Goal: Answer question/provide support: Share knowledge or assist other users

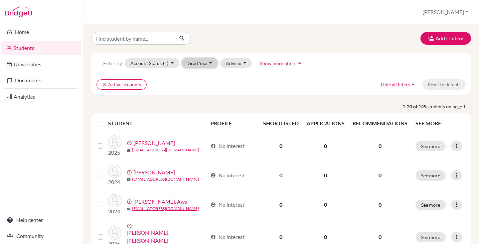
click at [200, 64] on button "Grad Year" at bounding box center [200, 63] width 36 height 10
click at [244, 40] on div "Add student" at bounding box center [281, 38] width 390 height 13
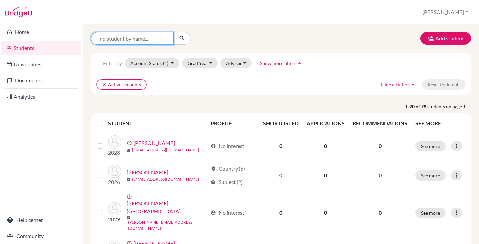
click at [144, 37] on input "Find student by name..." at bounding box center [132, 38] width 83 height 13
paste input "avishigupta321@gmail.com"
type input "avishigupta321@gmail.com"
click button "submit" at bounding box center [182, 38] width 18 height 13
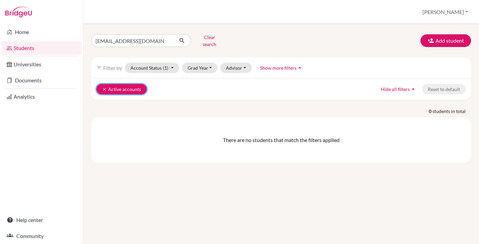
click at [101, 85] on button "clear Active accounts" at bounding box center [121, 89] width 50 height 10
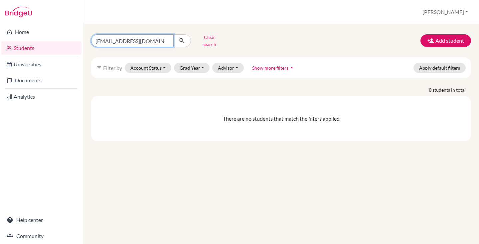
click at [159, 39] on input "avishigupta321@gmail.com" at bounding box center [132, 40] width 83 height 13
click button "submit" at bounding box center [182, 40] width 18 height 13
click at [120, 40] on input "avishigupta321@gmail.com" at bounding box center [132, 40] width 83 height 13
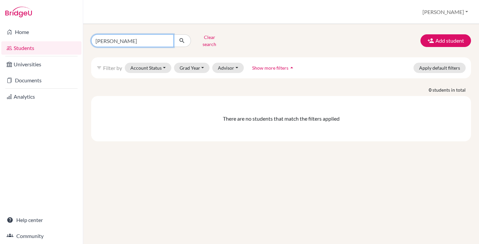
type input "avishi"
click button "submit" at bounding box center [182, 40] width 18 height 13
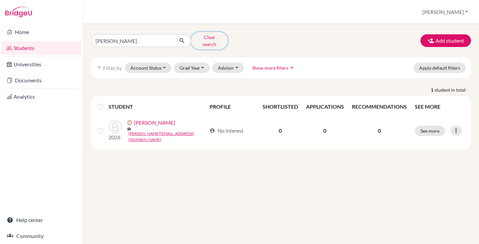
click at [217, 36] on button "Clear search" at bounding box center [209, 40] width 37 height 17
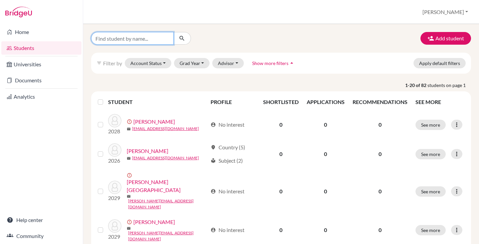
click at [140, 35] on input "Find student by name..." at bounding box center [132, 38] width 83 height 13
type input "aarya"
click button "submit" at bounding box center [182, 38] width 18 height 13
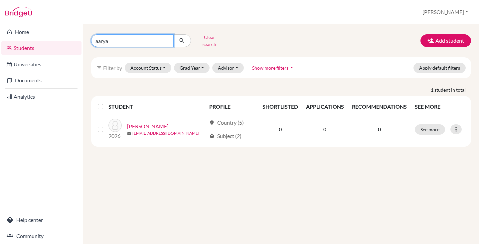
click at [133, 37] on input "aarya" at bounding box center [132, 40] width 83 height 13
type input "ruth"
click button "submit" at bounding box center [182, 40] width 18 height 13
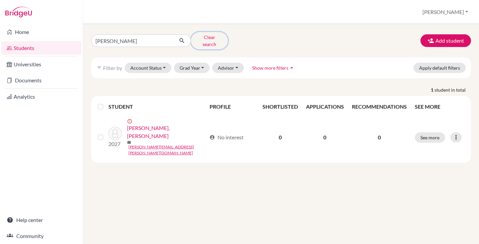
click at [205, 39] on button "Clear search" at bounding box center [209, 40] width 37 height 17
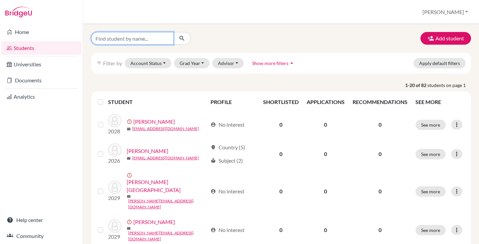
click at [152, 42] on input "Find student by name..." at bounding box center [132, 38] width 83 height 13
type input "alina"
click button "submit" at bounding box center [182, 38] width 18 height 13
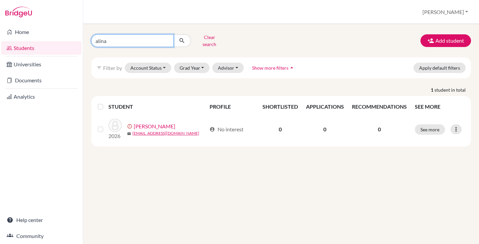
click at [126, 37] on input "alina" at bounding box center [132, 40] width 83 height 13
type input "aayushi"
click button "submit" at bounding box center [182, 40] width 18 height 13
click at [206, 38] on button "Clear search" at bounding box center [209, 40] width 37 height 17
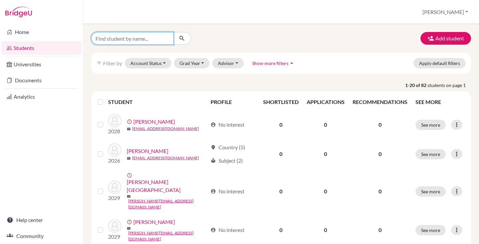
click at [145, 41] on input "Find student by name..." at bounding box center [132, 38] width 83 height 13
type input "daksh"
click button "submit" at bounding box center [182, 38] width 18 height 13
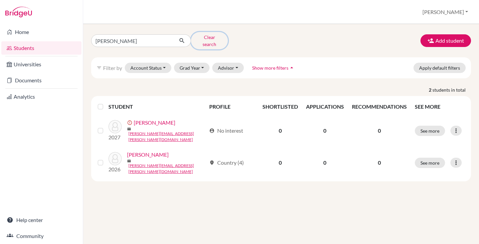
click at [206, 40] on button "Clear search" at bounding box center [209, 40] width 37 height 17
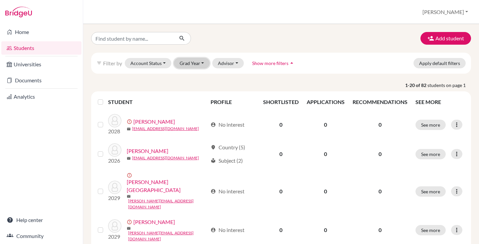
click at [190, 63] on button "Grad Year" at bounding box center [192, 63] width 36 height 10
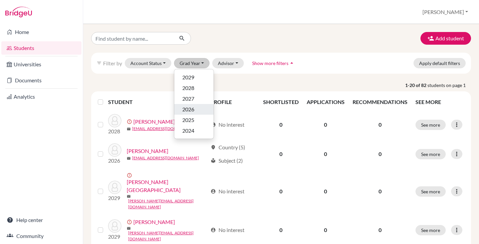
click at [191, 108] on span "2026" at bounding box center [188, 109] width 12 height 8
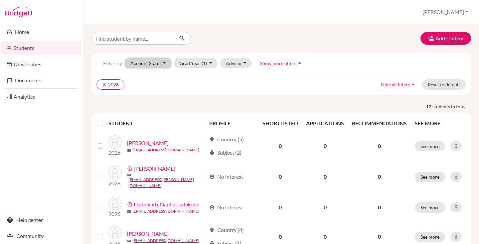
click at [159, 64] on button "Account Status" at bounding box center [148, 63] width 47 height 10
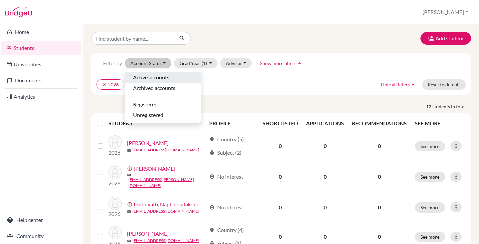
click at [154, 79] on span "Active accounts" at bounding box center [151, 77] width 36 height 8
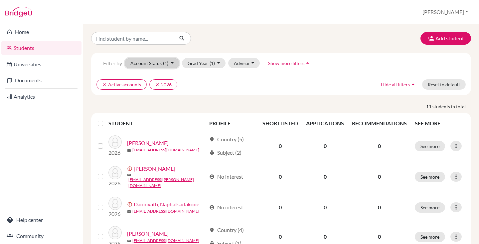
click at [153, 67] on button "Account Status (1)" at bounding box center [152, 63] width 55 height 10
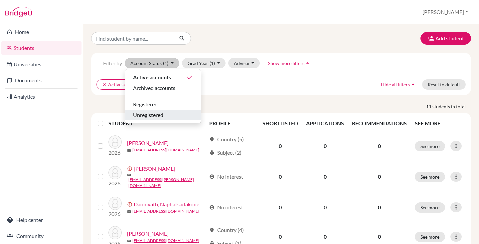
click at [152, 112] on span "Unregistered" at bounding box center [148, 115] width 30 height 8
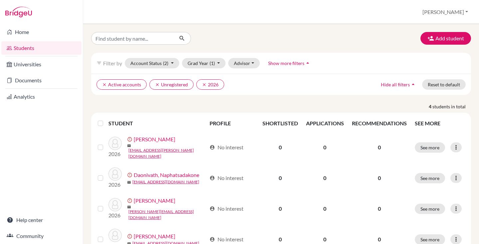
click at [106, 119] on label at bounding box center [106, 119] width 0 height 0
click at [0, 0] on input "checkbox" at bounding box center [0, 0] width 0 height 0
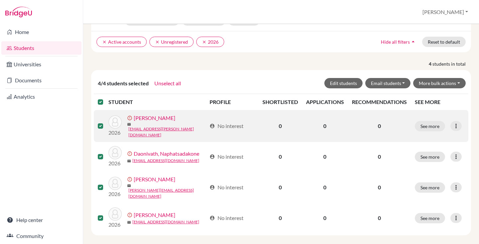
scroll to position [45, 0]
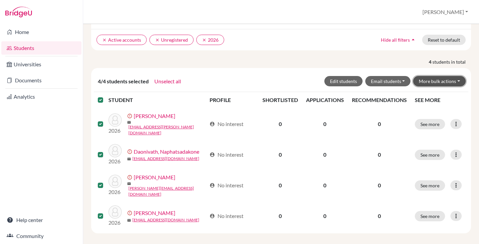
click at [434, 81] on button "More bulk actions" at bounding box center [439, 81] width 53 height 10
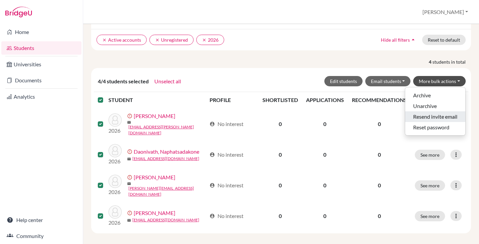
click at [433, 116] on button "Resend invite email" at bounding box center [435, 116] width 60 height 11
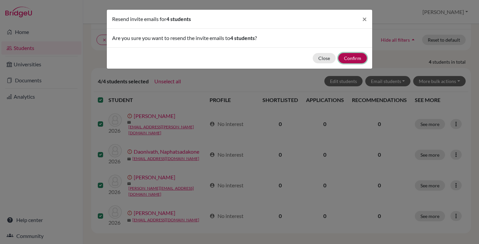
click at [352, 59] on button "Confirm" at bounding box center [352, 58] width 29 height 10
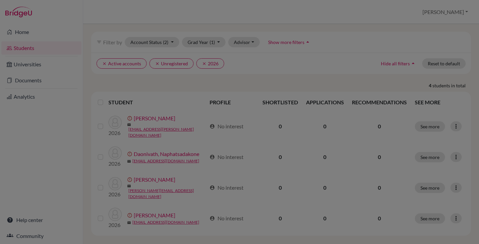
scroll to position [47, 0]
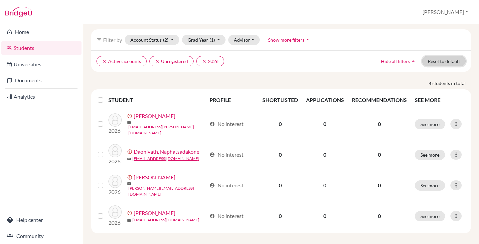
click at [447, 60] on button "Reset to default" at bounding box center [444, 61] width 44 height 10
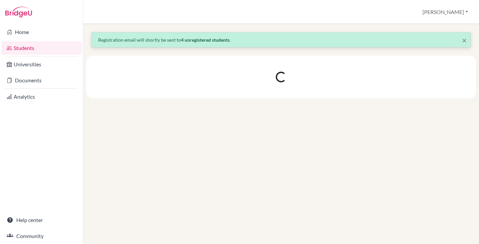
scroll to position [0, 0]
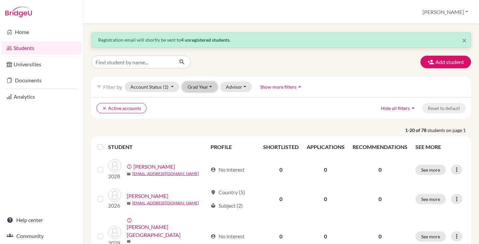
click at [207, 86] on button "Grad Year" at bounding box center [200, 87] width 36 height 10
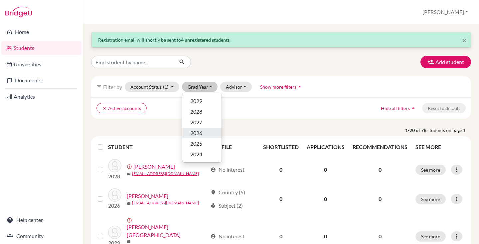
click at [199, 131] on span "2026" at bounding box center [196, 133] width 12 height 8
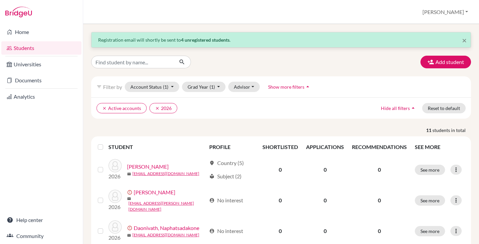
click at [106, 143] on label at bounding box center [106, 143] width 0 height 0
click at [0, 0] on input "checkbox" at bounding box center [0, 0] width 0 height 0
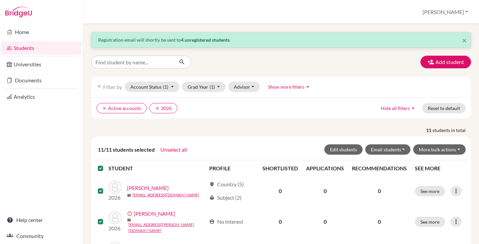
click at [106, 164] on label at bounding box center [106, 164] width 0 height 0
click at [0, 0] on input "checkbox" at bounding box center [0, 0] width 0 height 0
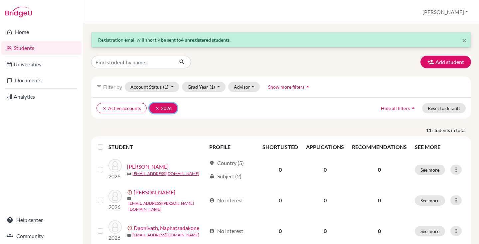
click at [155, 106] on icon "clear" at bounding box center [157, 108] width 5 height 5
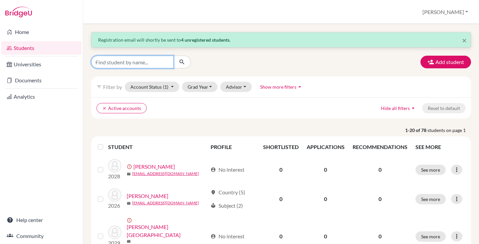
click at [139, 59] on input "Find student by name..." at bounding box center [132, 62] width 83 height 13
type input "avisihi"
click button "submit" at bounding box center [182, 62] width 18 height 13
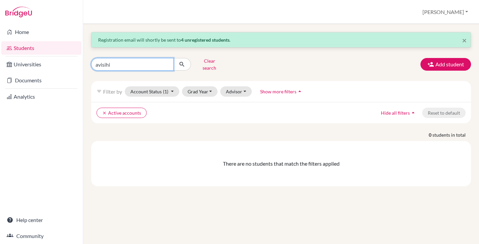
click at [118, 59] on input "avisihi" at bounding box center [132, 64] width 83 height 13
type input "avishi"
click button "submit" at bounding box center [182, 64] width 18 height 13
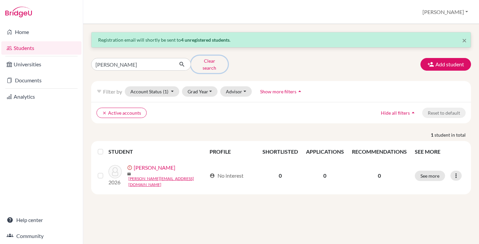
click at [208, 64] on button "Clear search" at bounding box center [209, 64] width 37 height 17
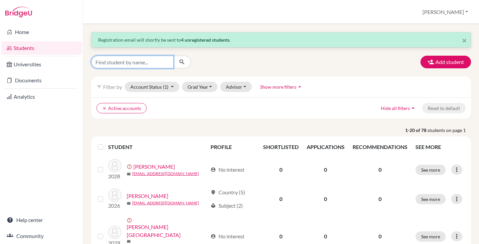
click at [125, 61] on input "Find student by name..." at bounding box center [132, 62] width 83 height 13
type input "aarya"
click button "submit" at bounding box center [182, 62] width 18 height 13
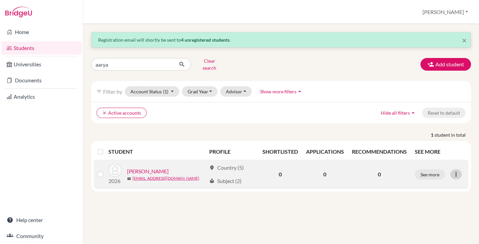
click at [459, 171] on icon at bounding box center [456, 174] width 7 height 7
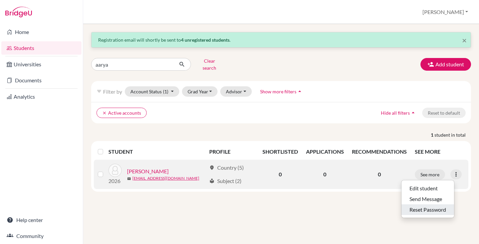
click at [433, 204] on button "Reset Password" at bounding box center [428, 209] width 53 height 11
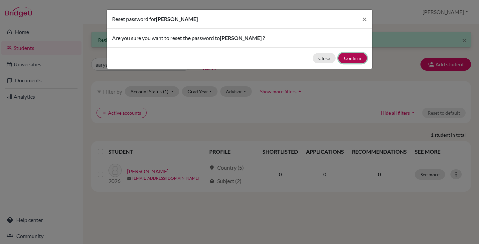
click at [355, 59] on button "Confirm" at bounding box center [352, 58] width 29 height 10
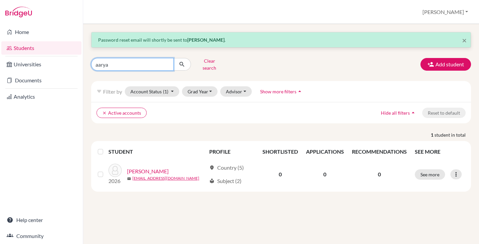
click at [127, 61] on input "aarya" at bounding box center [132, 64] width 83 height 13
type input "ruth"
click button "submit" at bounding box center [182, 64] width 18 height 13
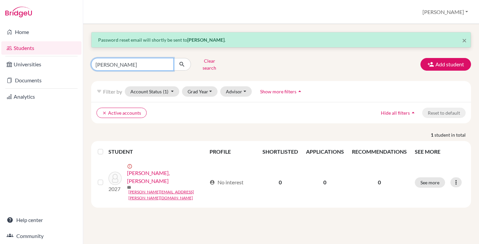
click at [135, 61] on input "ruth" at bounding box center [132, 64] width 83 height 13
type input "alina"
click button "submit" at bounding box center [182, 64] width 18 height 13
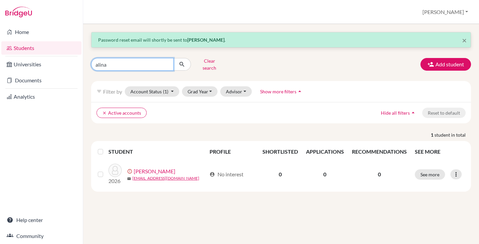
click at [137, 59] on input "alina" at bounding box center [132, 64] width 83 height 13
type input "panwar"
click button "submit" at bounding box center [182, 64] width 18 height 13
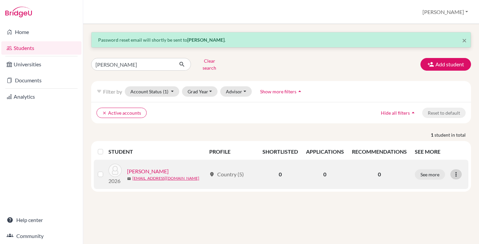
click at [459, 172] on icon at bounding box center [456, 174] width 7 height 7
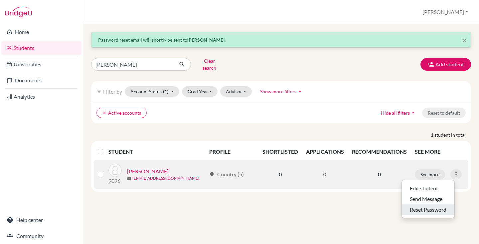
click at [428, 206] on button "Reset Password" at bounding box center [428, 209] width 53 height 11
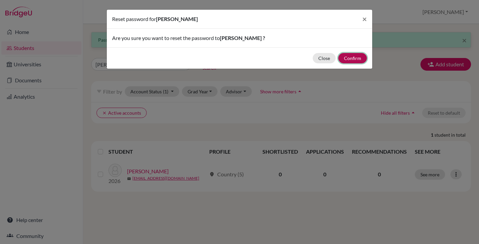
click at [347, 60] on button "Confirm" at bounding box center [352, 58] width 29 height 10
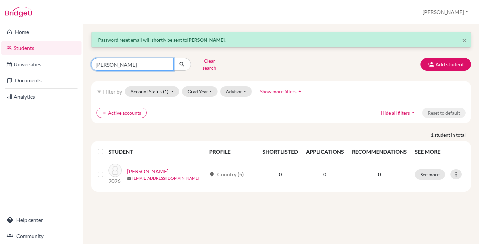
click at [131, 64] on input "panwar" at bounding box center [132, 64] width 83 height 13
type input "tanwar"
click button "submit" at bounding box center [182, 64] width 18 height 13
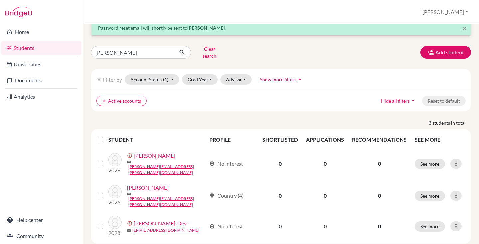
scroll to position [18, 0]
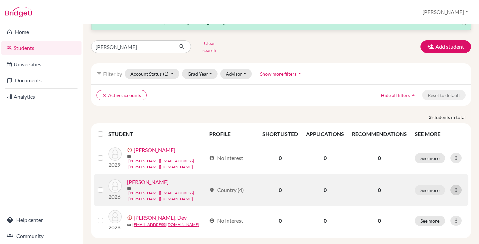
click at [457, 186] on icon at bounding box center [456, 189] width 7 height 7
click at [426, 216] on button "Reset Password" at bounding box center [428, 221] width 53 height 11
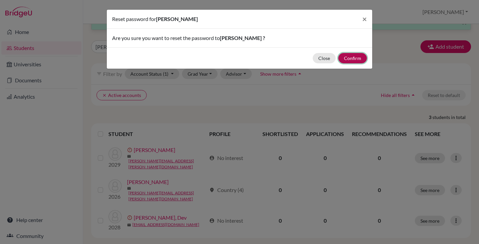
click at [349, 58] on button "Confirm" at bounding box center [352, 58] width 29 height 10
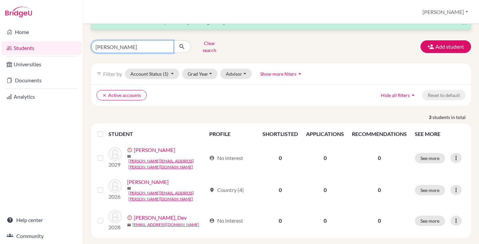
click at [153, 45] on input "tanwar" at bounding box center [132, 46] width 83 height 13
paste input "Naphatsadakone"
type input "Naphatsadakone"
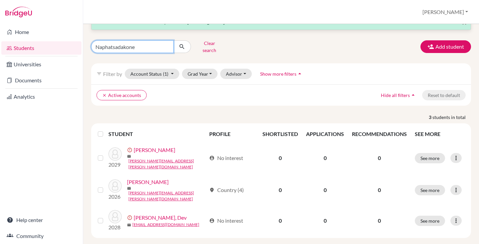
click button "submit" at bounding box center [182, 46] width 18 height 13
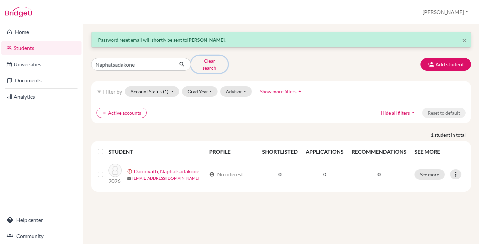
click at [210, 61] on button "Clear search" at bounding box center [209, 64] width 37 height 17
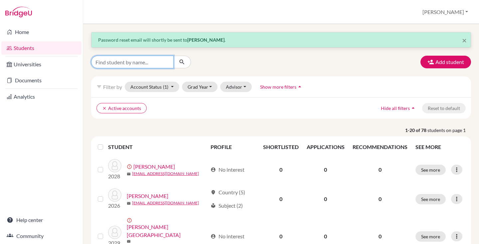
click at [154, 61] on input "Find student by name..." at bounding box center [132, 62] width 83 height 13
type input "navya"
click button "submit" at bounding box center [182, 62] width 18 height 13
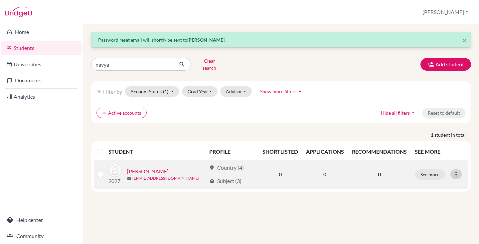
click at [455, 171] on icon at bounding box center [456, 174] width 7 height 7
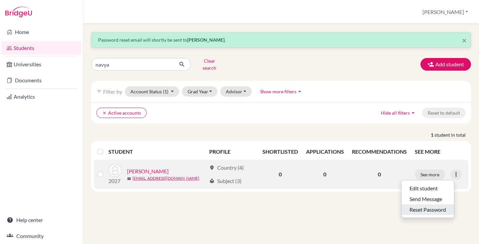
click at [435, 204] on button "Reset Password" at bounding box center [428, 209] width 53 height 11
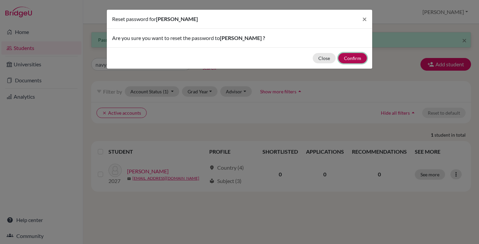
click at [353, 58] on button "Confirm" at bounding box center [352, 58] width 29 height 10
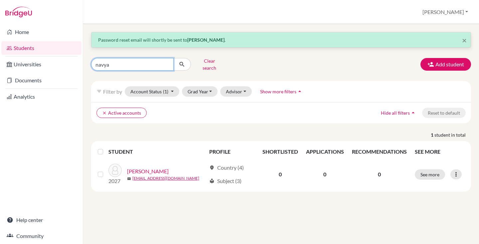
click at [132, 58] on input "navya" at bounding box center [132, 64] width 83 height 13
type input "das"
click button "submit" at bounding box center [182, 64] width 18 height 13
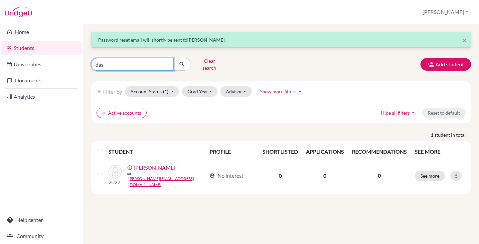
click at [155, 61] on input "das" at bounding box center [132, 64] width 83 height 13
type input "ayaan"
click button "submit" at bounding box center [182, 64] width 18 height 13
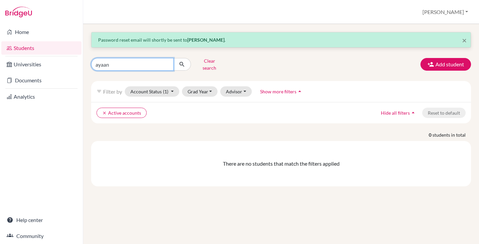
click at [111, 64] on input "ayaan" at bounding box center [132, 64] width 83 height 13
paste input "Chaudhary"
type input "Chaudhary"
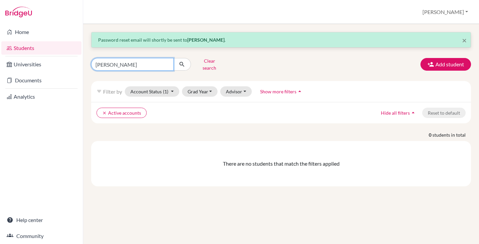
click button "submit" at bounding box center [182, 64] width 18 height 13
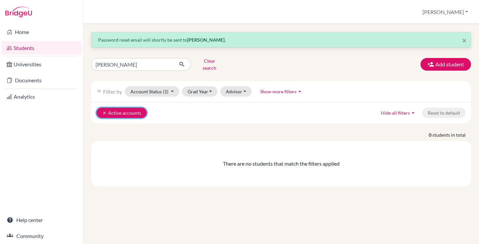
click at [105, 110] on icon "clear" at bounding box center [104, 112] width 5 height 5
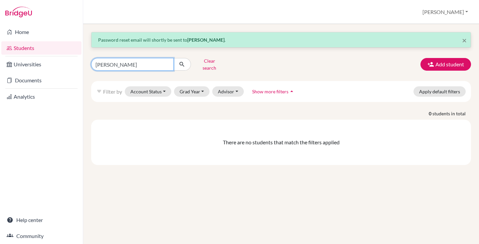
click at [150, 63] on input "Chaudhary" at bounding box center [132, 64] width 83 height 13
click button "submit" at bounding box center [182, 64] width 18 height 13
click at [130, 61] on input "Chaudhary" at bounding box center [132, 64] width 83 height 13
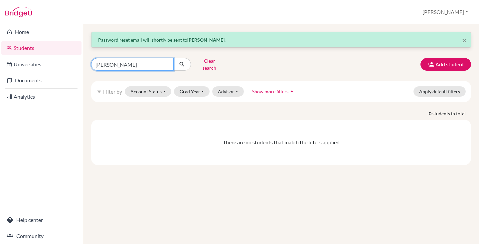
paste input "Singh"
type input "Singh"
click button "submit" at bounding box center [182, 64] width 18 height 13
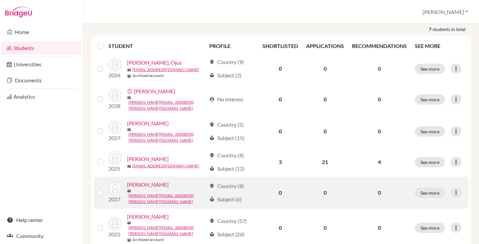
scroll to position [82, 0]
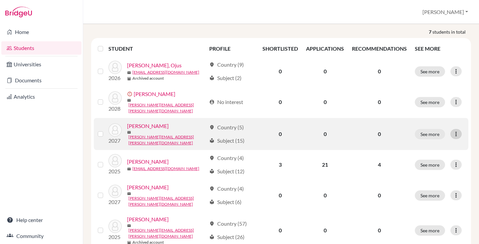
click at [456, 130] on icon at bounding box center [456, 133] width 7 height 7
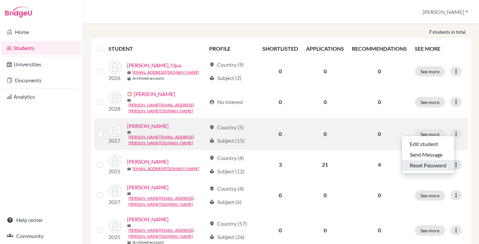
click at [434, 163] on button "Reset Password" at bounding box center [428, 165] width 53 height 11
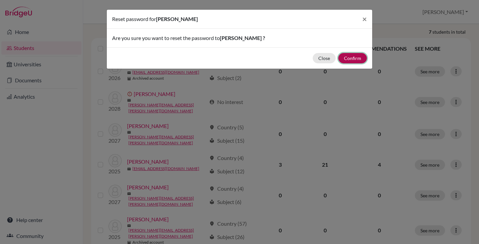
click at [346, 60] on button "Confirm" at bounding box center [352, 58] width 29 height 10
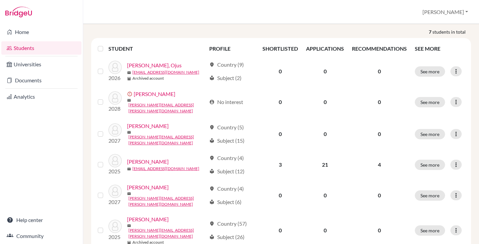
scroll to position [0, 0]
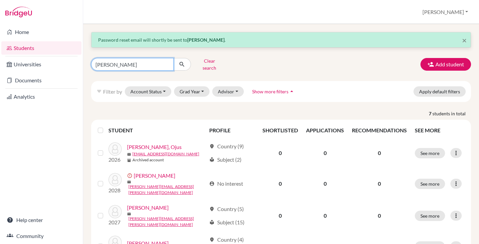
click at [123, 61] on input "Singh" at bounding box center [132, 64] width 83 height 13
paste input "Meathus"
type input "Meathus"
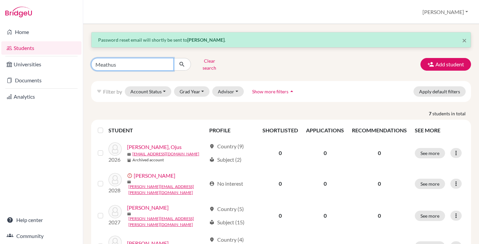
click button "submit" at bounding box center [182, 64] width 18 height 13
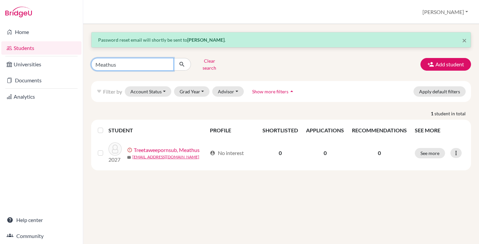
click at [121, 61] on input "Meathus" at bounding box center [132, 64] width 83 height 13
paste input "Theppanom"
type input "Theppanom"
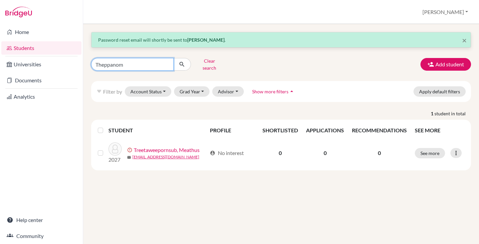
click button "submit" at bounding box center [182, 64] width 18 height 13
click at [113, 65] on input "Theppanom" at bounding box center [132, 64] width 83 height 13
paste input "Daksh"
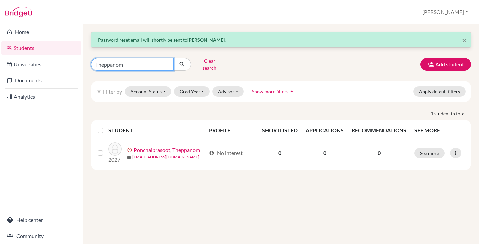
type input "Daksh"
click button "submit" at bounding box center [182, 64] width 18 height 13
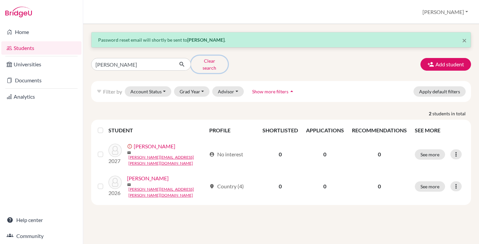
click at [204, 64] on button "Clear search" at bounding box center [209, 64] width 37 height 17
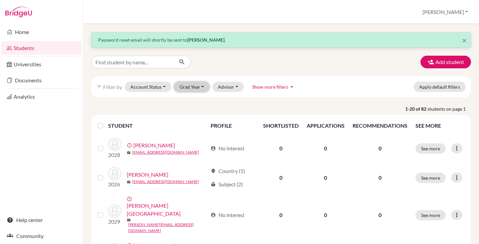
click at [193, 82] on button "Grad Year" at bounding box center [192, 87] width 36 height 10
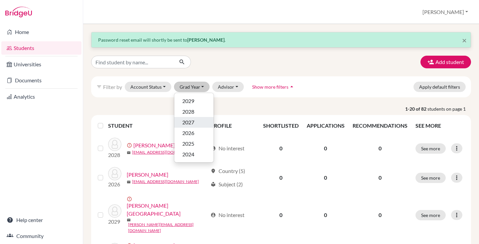
click at [188, 122] on span "2027" at bounding box center [188, 122] width 12 height 8
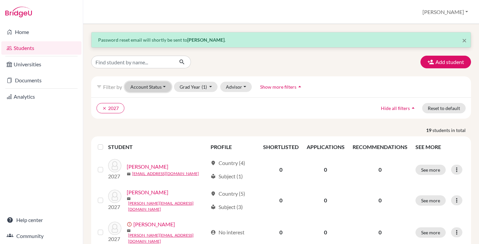
click at [153, 82] on button "Account Status" at bounding box center [148, 87] width 47 height 10
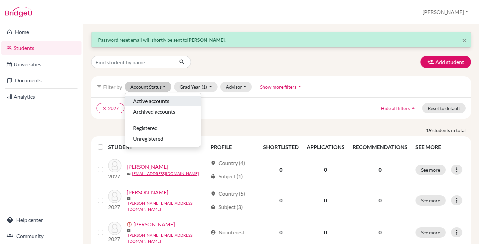
click at [152, 99] on span "Active accounts" at bounding box center [151, 101] width 36 height 8
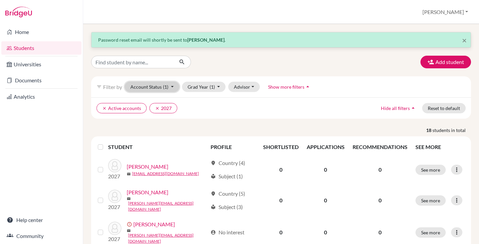
click at [147, 87] on button "Account Status (1)" at bounding box center [152, 87] width 55 height 10
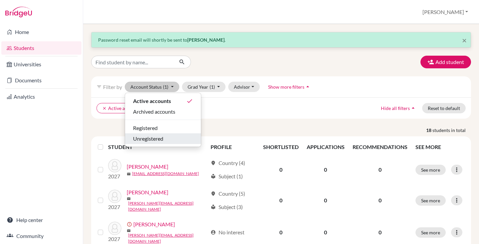
click at [147, 139] on span "Unregistered" at bounding box center [148, 138] width 30 height 8
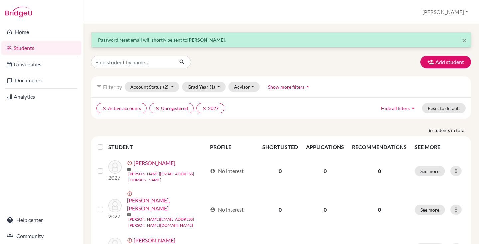
click at [106, 143] on label at bounding box center [106, 143] width 0 height 0
click at [0, 0] on input "checkbox" at bounding box center [0, 0] width 0 height 0
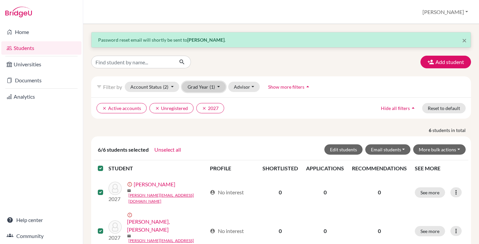
click at [210, 89] on span "(1)" at bounding box center [212, 87] width 5 height 6
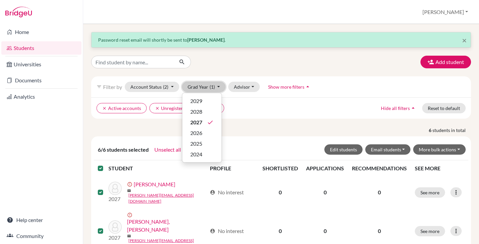
click at [210, 89] on span "(1)" at bounding box center [212, 87] width 5 height 6
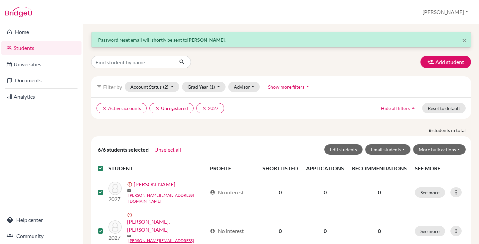
click at [215, 73] on div "× Password reset email will shortly be sent to Dhwani Singh . Add student filte…" at bounding box center [281, 205] width 380 height 346
click at [427, 147] on button "More bulk actions" at bounding box center [439, 149] width 53 height 10
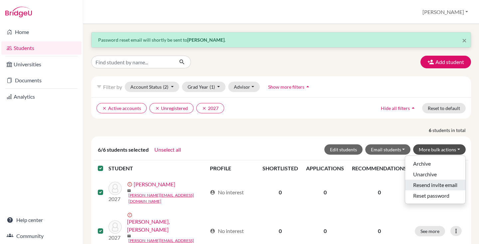
click at [427, 183] on button "Resend invite email" at bounding box center [435, 184] width 60 height 11
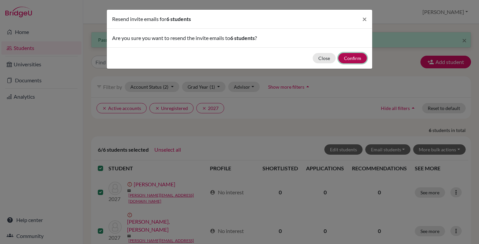
click at [350, 60] on button "Confirm" at bounding box center [352, 58] width 29 height 10
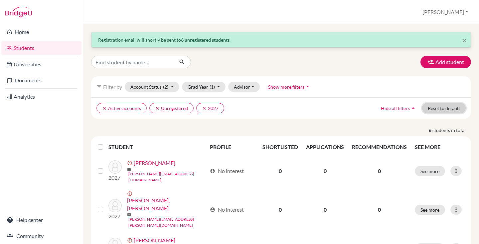
click at [439, 108] on button "Reset to default" at bounding box center [444, 108] width 44 height 10
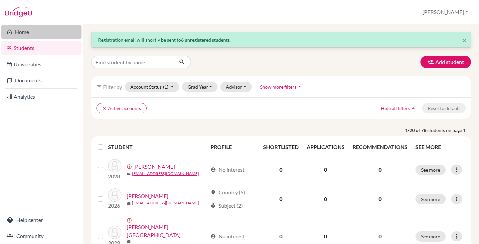
click at [30, 36] on link "Home" at bounding box center [41, 31] width 80 height 13
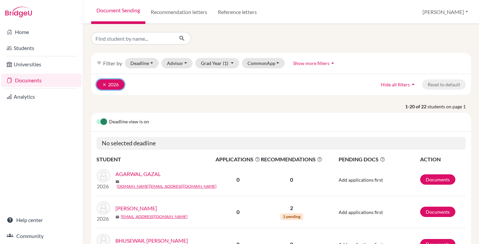
click at [101, 83] on button "clear 2026" at bounding box center [110, 84] width 28 height 10
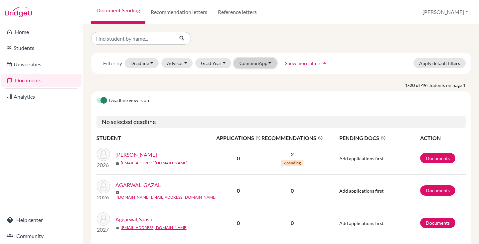
click at [263, 62] on button "CommonApp" at bounding box center [255, 63] width 43 height 10
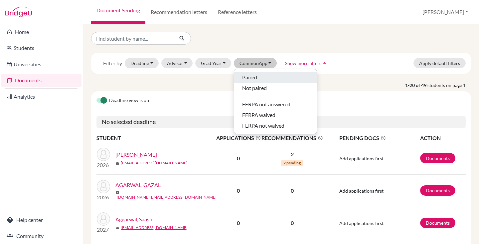
click at [261, 79] on div "Paired" at bounding box center [275, 77] width 67 height 8
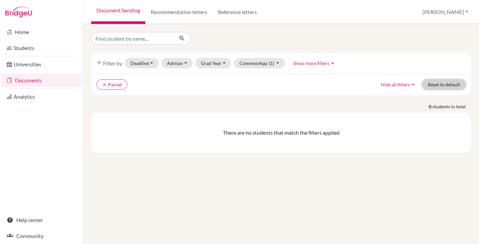
click at [443, 82] on button "Reset to default" at bounding box center [444, 84] width 44 height 10
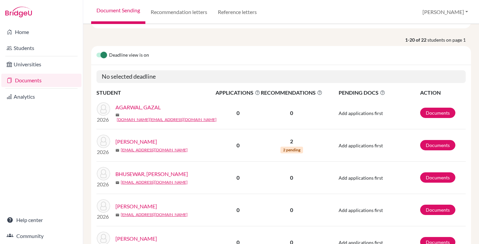
scroll to position [69, 0]
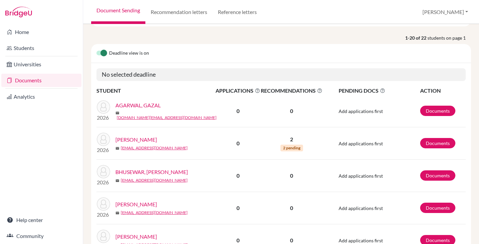
click at [144, 138] on link "[PERSON_NAME]" at bounding box center [136, 139] width 42 height 8
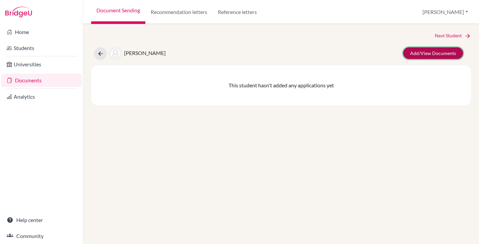
click at [410, 54] on link "Add/View Documents" at bounding box center [433, 53] width 60 height 12
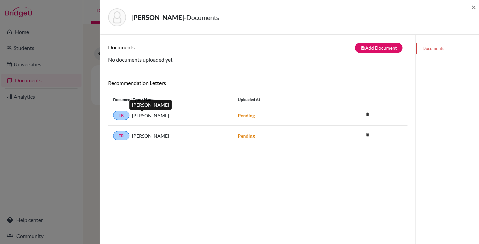
click at [146, 115] on span "[PERSON_NAME]" at bounding box center [150, 115] width 37 height 7
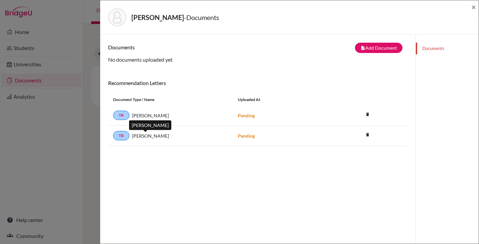
click at [150, 134] on span "Arvind Rawat" at bounding box center [150, 135] width 37 height 7
click at [251, 134] on strong "Pending" at bounding box center [246, 136] width 17 height 6
click at [472, 8] on span "×" at bounding box center [473, 7] width 5 height 10
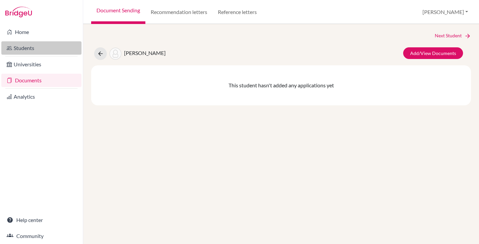
click at [27, 51] on link "Students" at bounding box center [41, 47] width 80 height 13
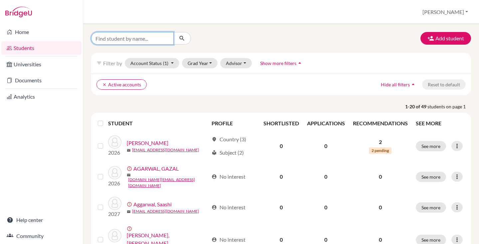
click at [146, 43] on input "Find student by name..." at bounding box center [132, 38] width 83 height 13
type input "aditi"
click button "submit" at bounding box center [182, 38] width 18 height 13
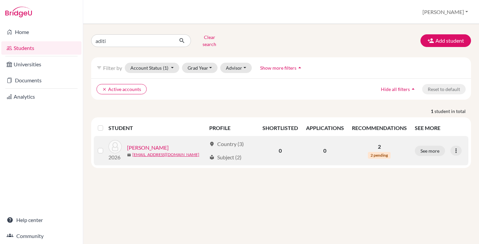
click at [145, 143] on link "[PERSON_NAME]" at bounding box center [148, 147] width 42 height 8
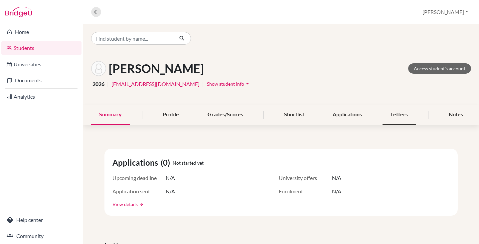
click at [383, 116] on div "Letters" at bounding box center [399, 115] width 33 height 20
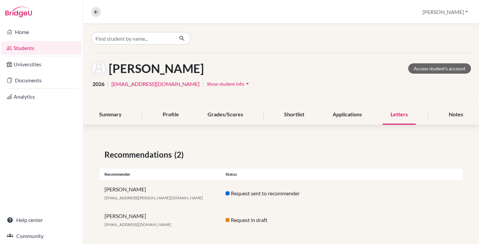
scroll to position [5, 0]
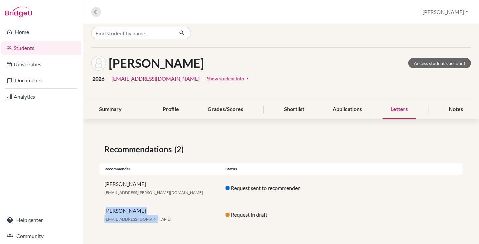
drag, startPoint x: 109, startPoint y: 210, endPoint x: 167, endPoint y: 224, distance: 59.4
click at [167, 224] on div "Arvind Rawat arvindmis2024@gmail.com Request in draft" at bounding box center [280, 214] width 363 height 27
click at [188, 217] on div "Arvind Rawat arvindmis2024@gmail.com" at bounding box center [159, 214] width 121 height 16
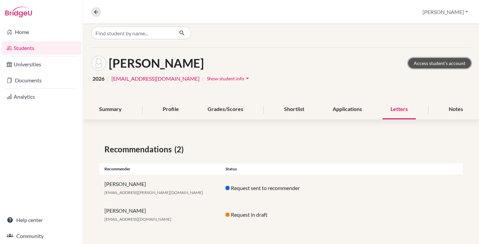
click at [445, 63] on link "Access student's account" at bounding box center [439, 63] width 63 height 10
